Goal: Navigation & Orientation: Find specific page/section

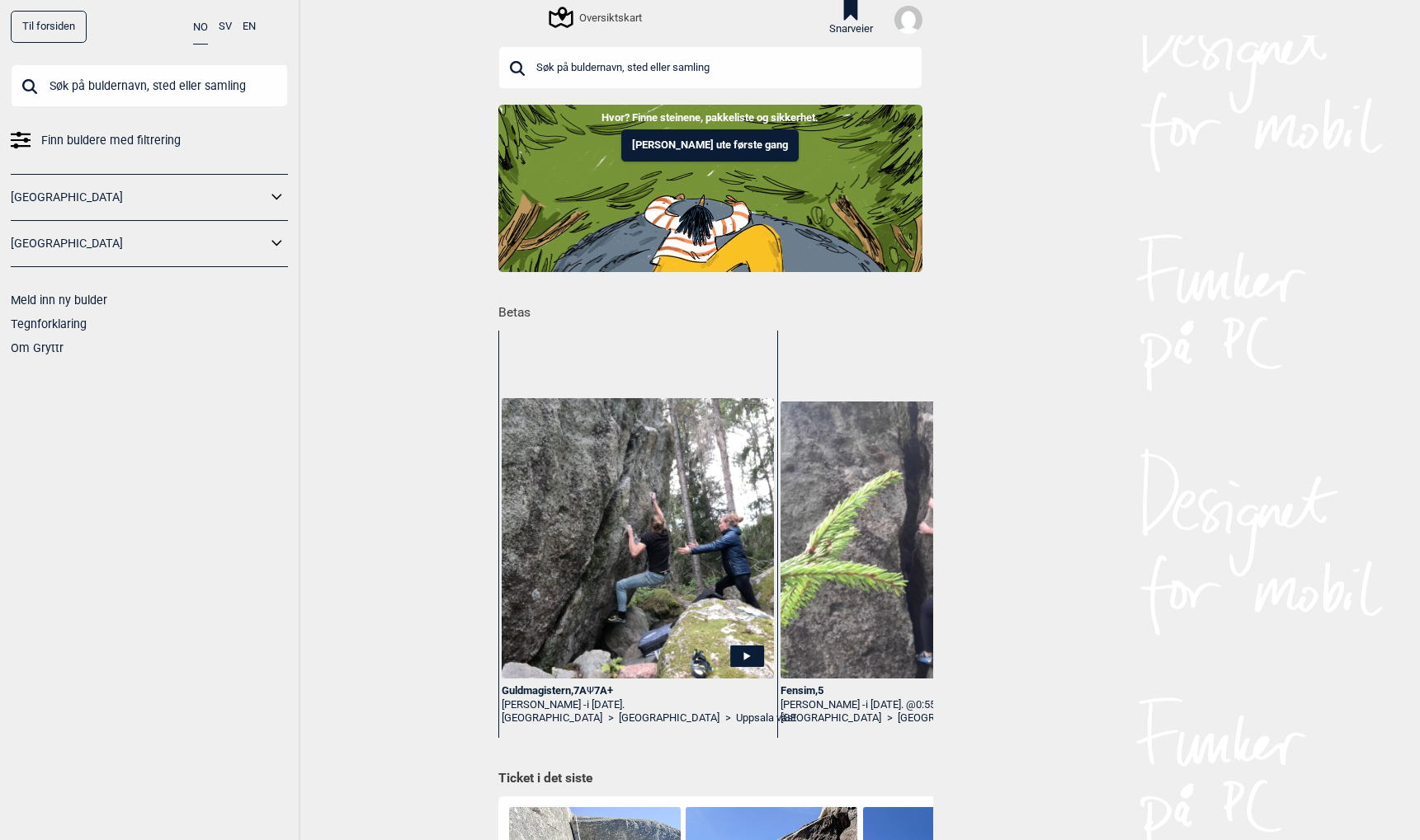
click at [110, 79] on input "text" at bounding box center [149, 85] width 277 height 43
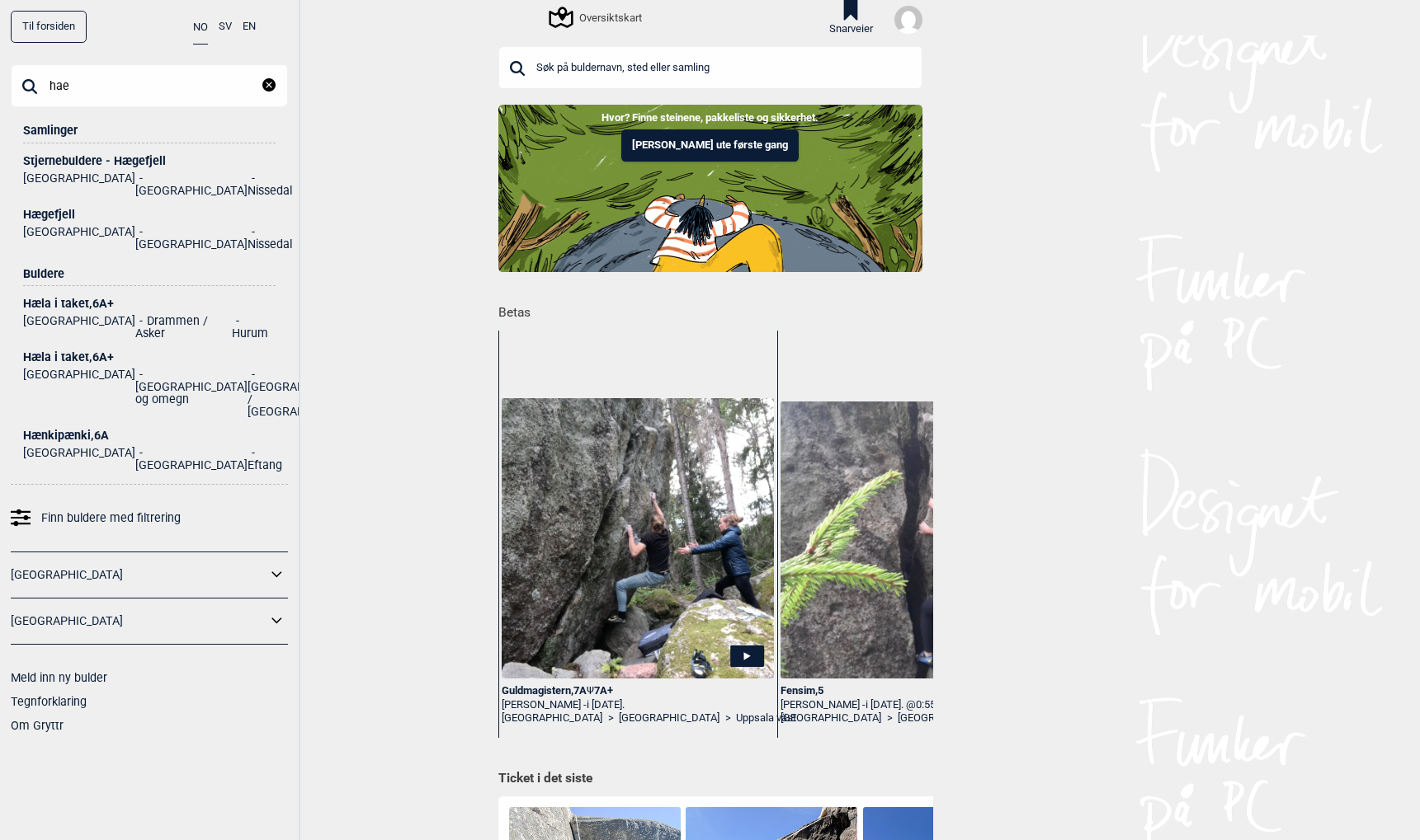
click at [100, 96] on input "hae" at bounding box center [149, 85] width 277 height 43
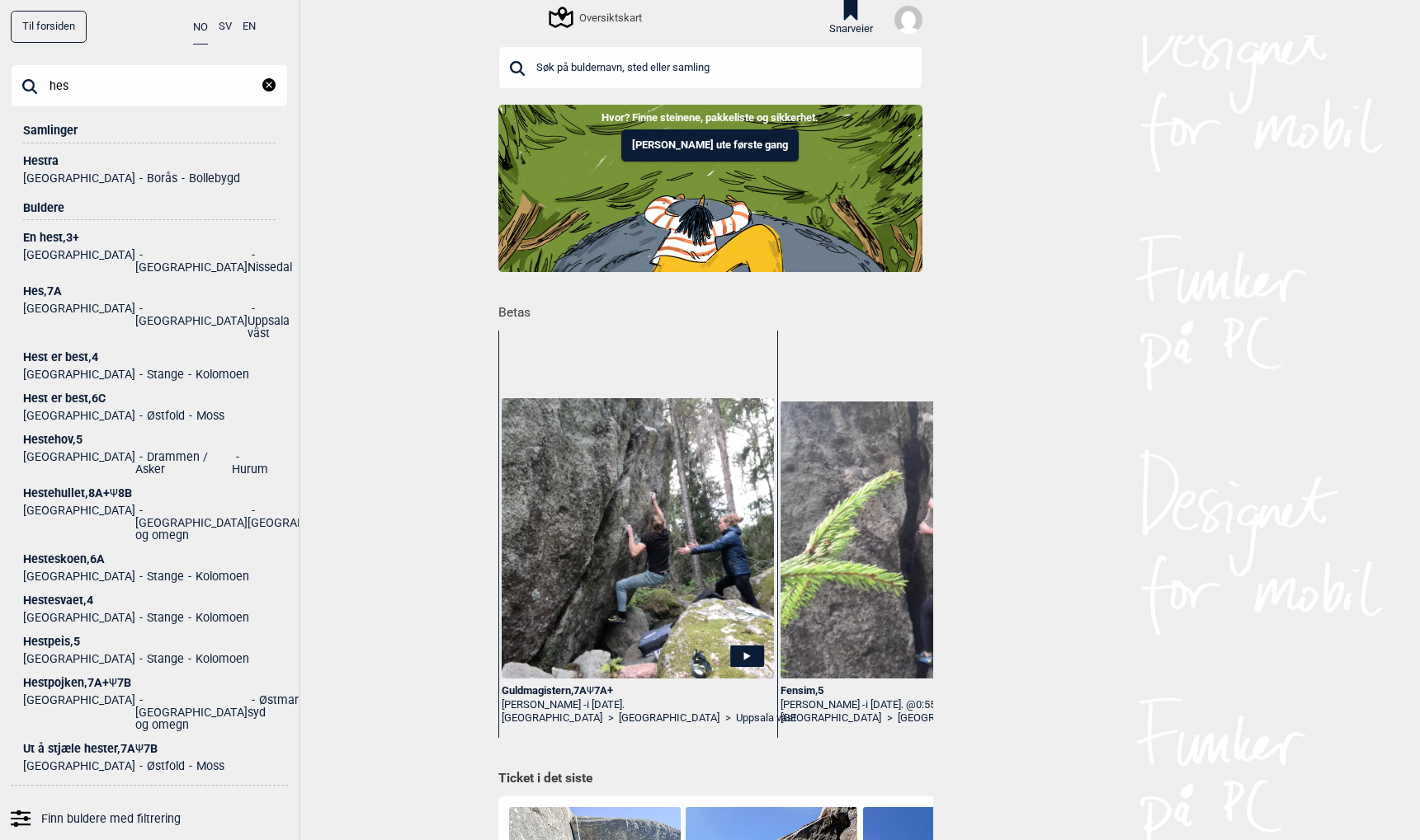
type input "hes"
click at [38, 166] on div "Hestra" at bounding box center [150, 160] width 253 height 13
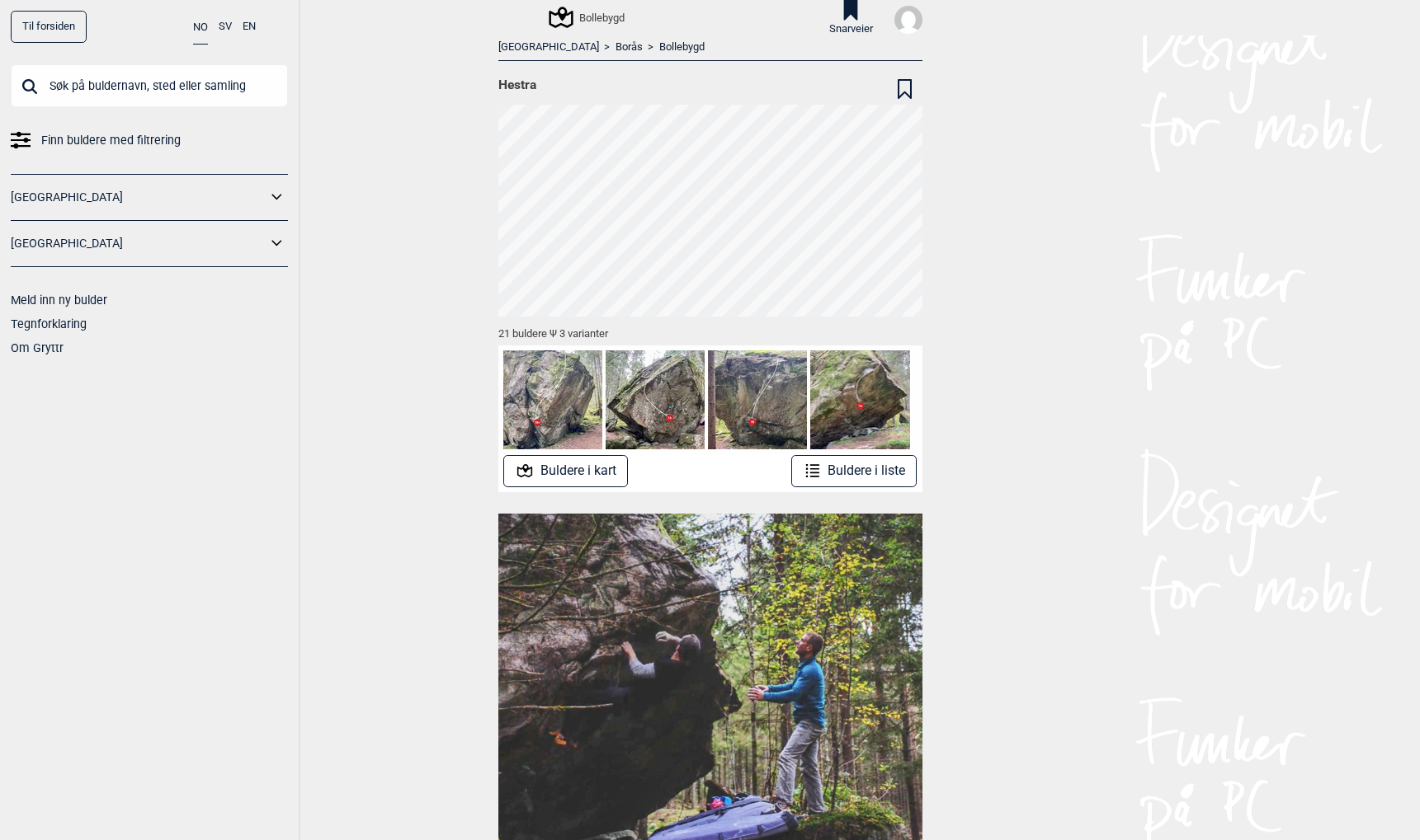
click at [586, 467] on button "Buldere i kart" at bounding box center [565, 471] width 125 height 32
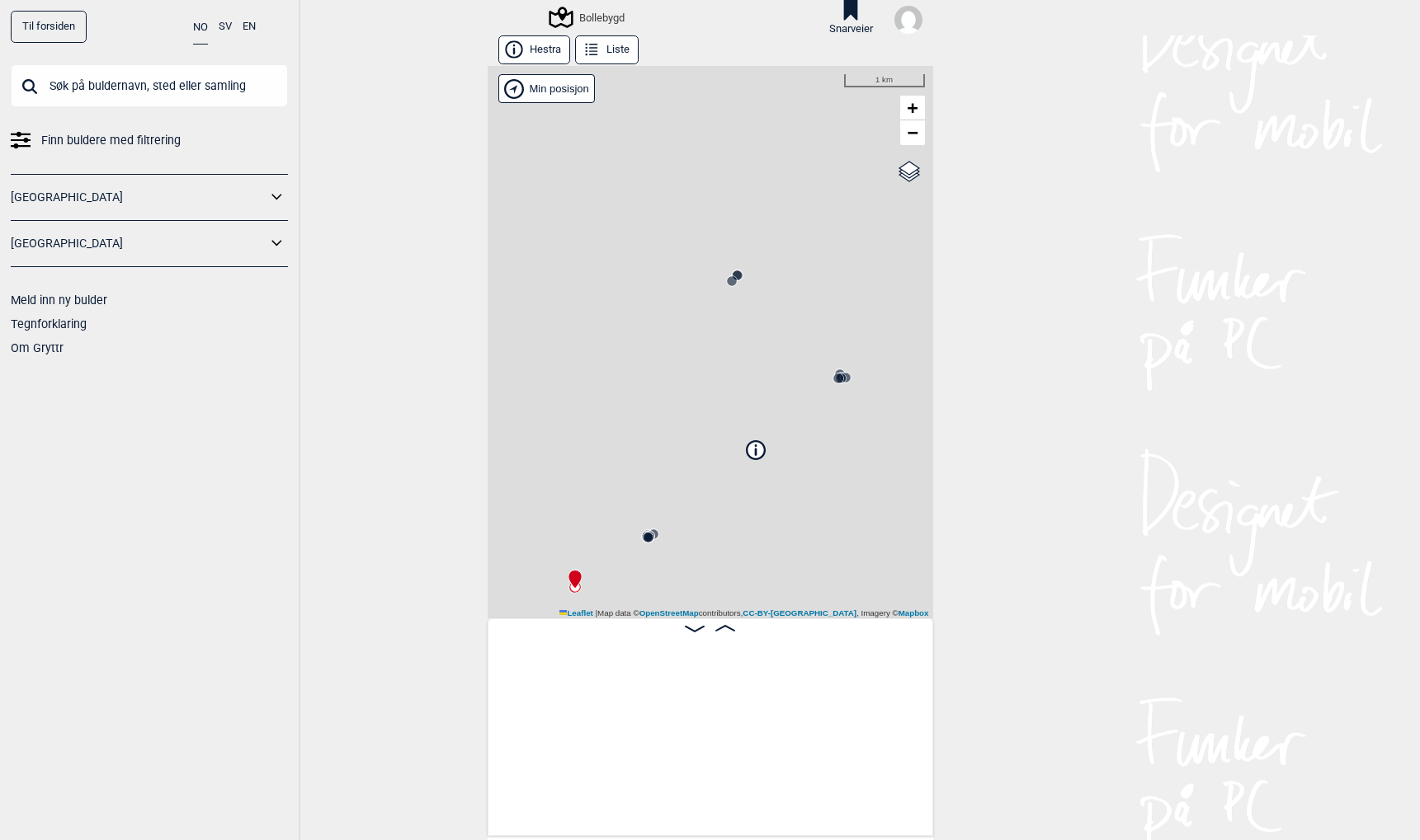
scroll to position [0, 130]
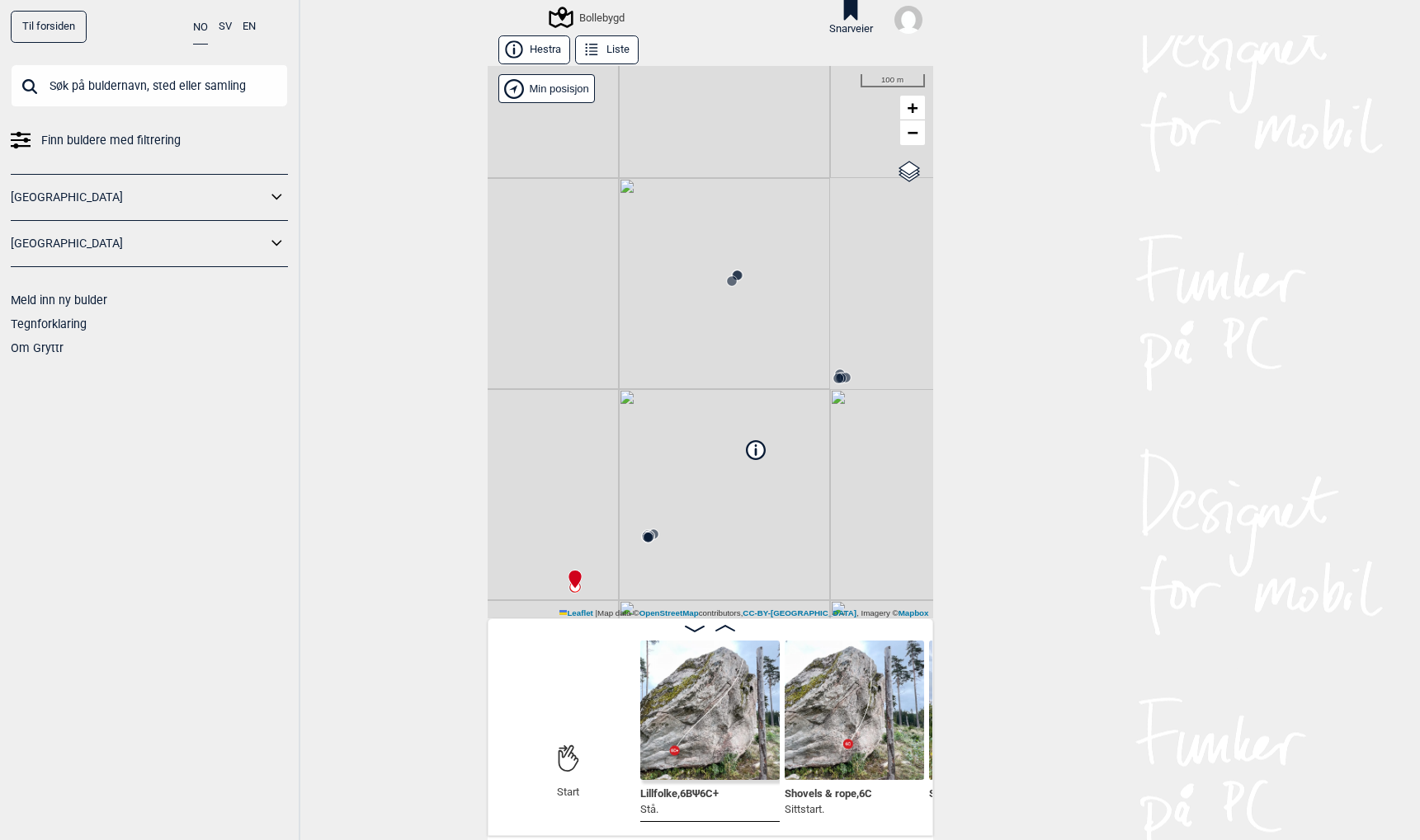
click at [657, 486] on div "Bollebygd Brukerens posisjon Min posisjon 100 m + − OpenStreetMap Google satell…" at bounding box center [710, 342] width 446 height 552
drag, startPoint x: 646, startPoint y: 547, endPoint x: 653, endPoint y: 403, distance: 144.2
click at [653, 403] on div "Bollebygd Brukerens posisjon Min posisjon 500 m + − OpenStreetMap Google satell…" at bounding box center [710, 342] width 446 height 552
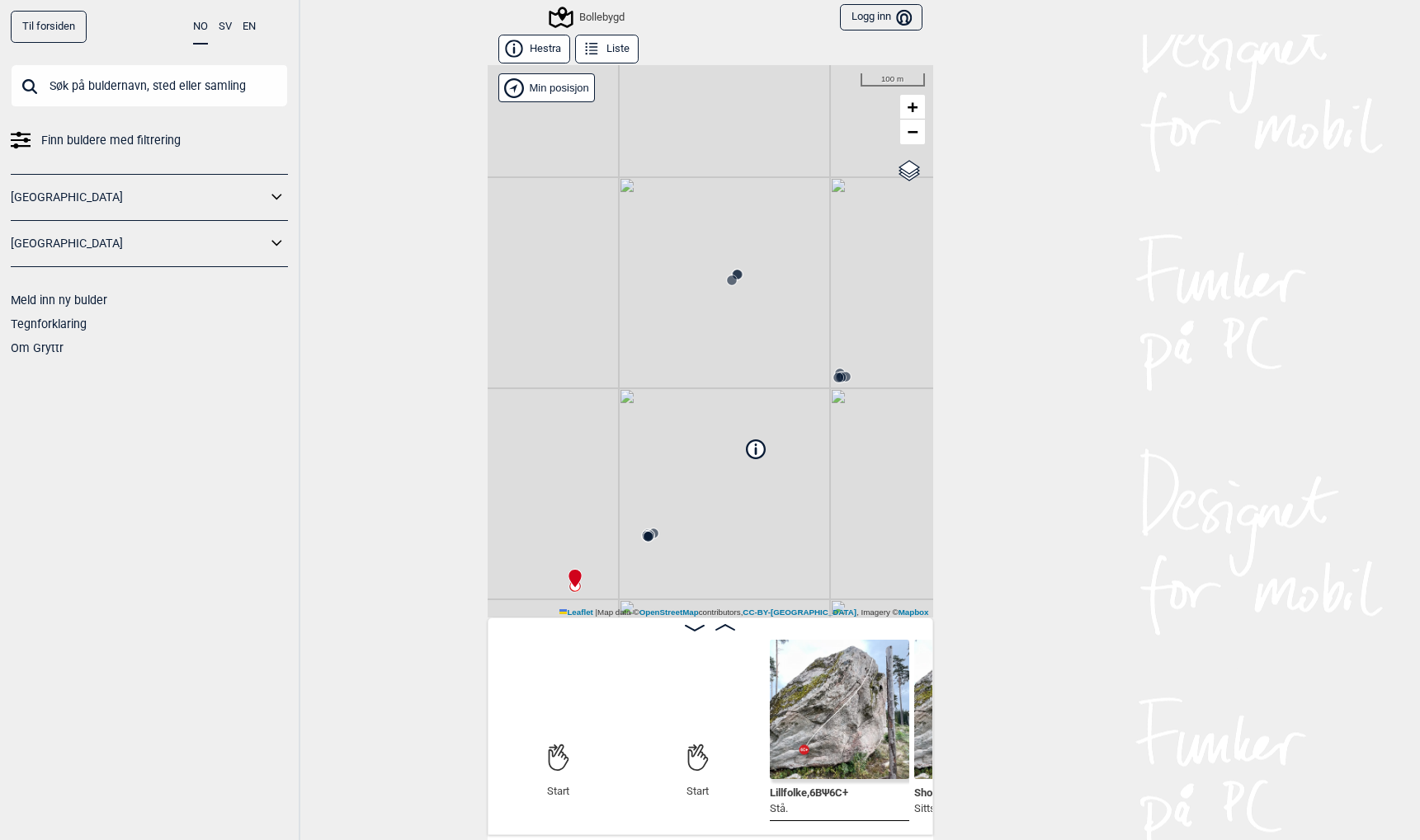
scroll to position [0, 130]
